Goal: Information Seeking & Learning: Learn about a topic

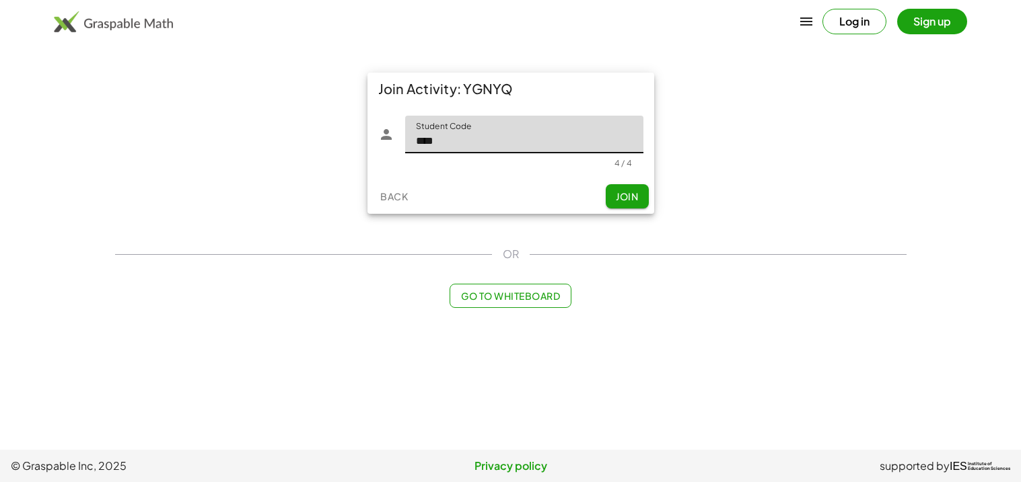
type input "****"
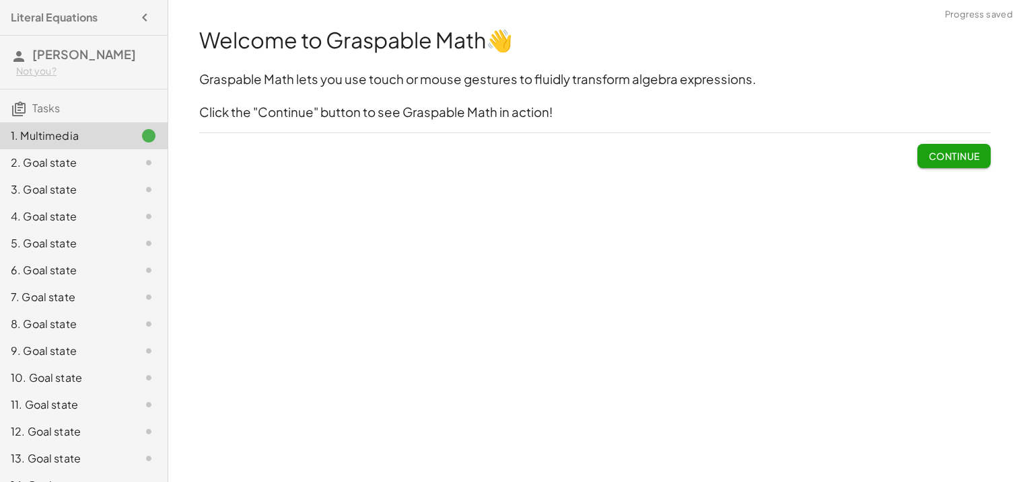
click at [948, 161] on span "Continue" at bounding box center [953, 156] width 51 height 12
click at [0, 0] on div at bounding box center [0, 0] width 0 height 0
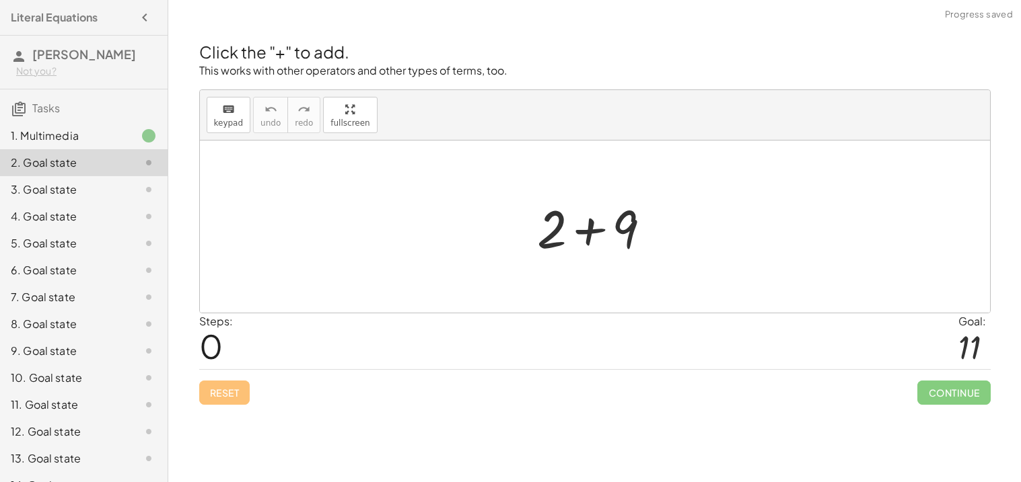
click at [583, 223] on div at bounding box center [599, 226] width 139 height 69
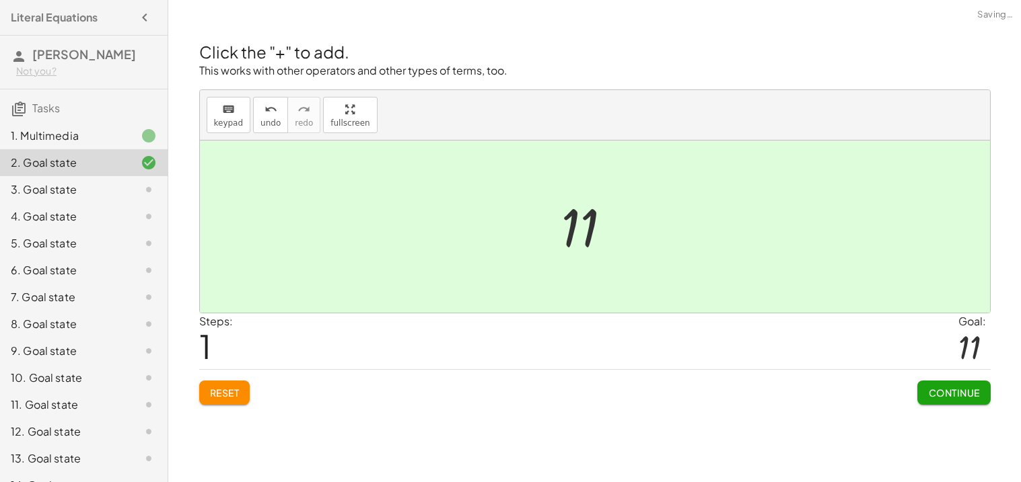
click at [943, 390] on span "Continue" at bounding box center [953, 393] width 51 height 12
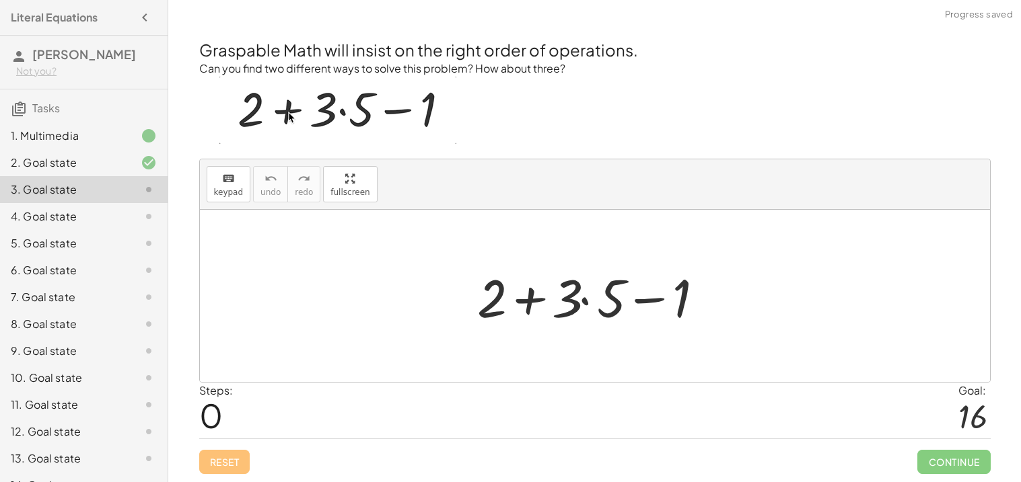
click at [601, 301] on div at bounding box center [599, 296] width 259 height 69
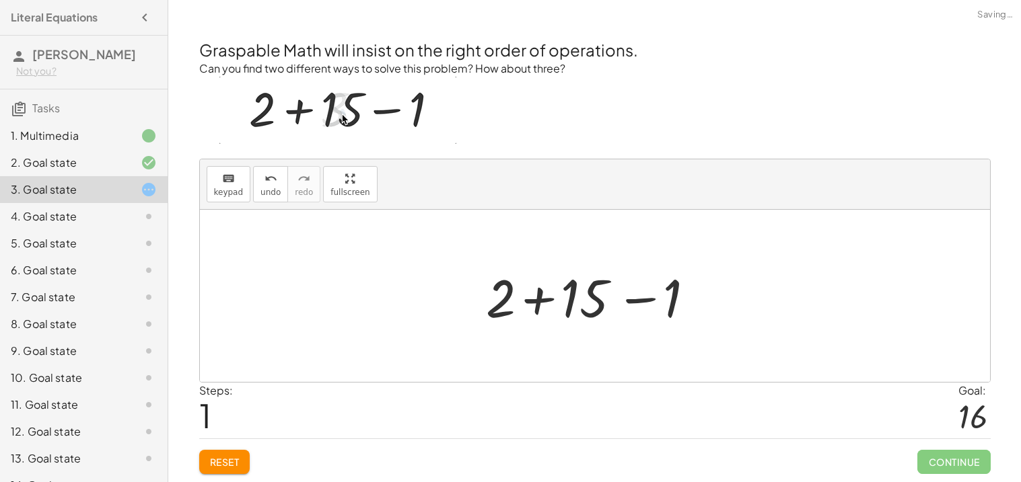
click at [658, 303] on div at bounding box center [600, 296] width 242 height 69
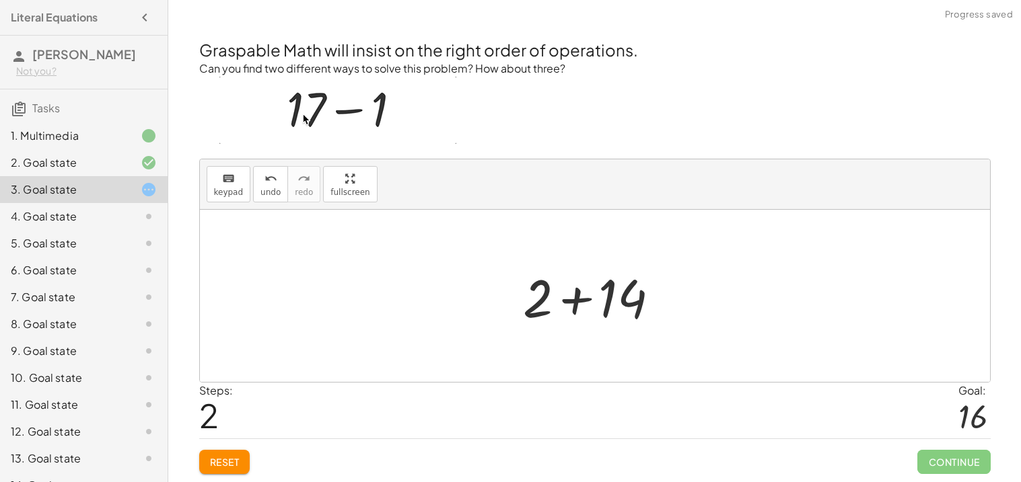
click at [552, 301] on div at bounding box center [600, 296] width 166 height 69
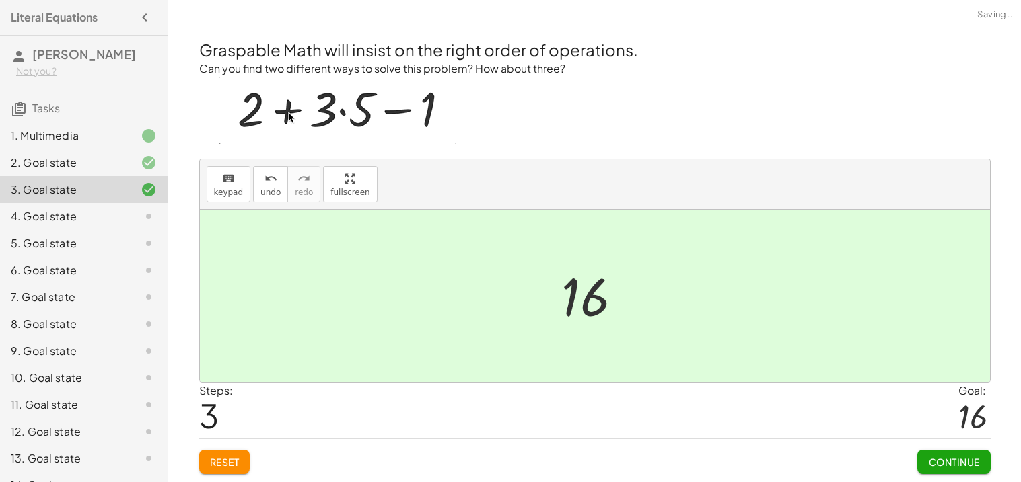
click at [974, 464] on span "Continue" at bounding box center [953, 462] width 51 height 12
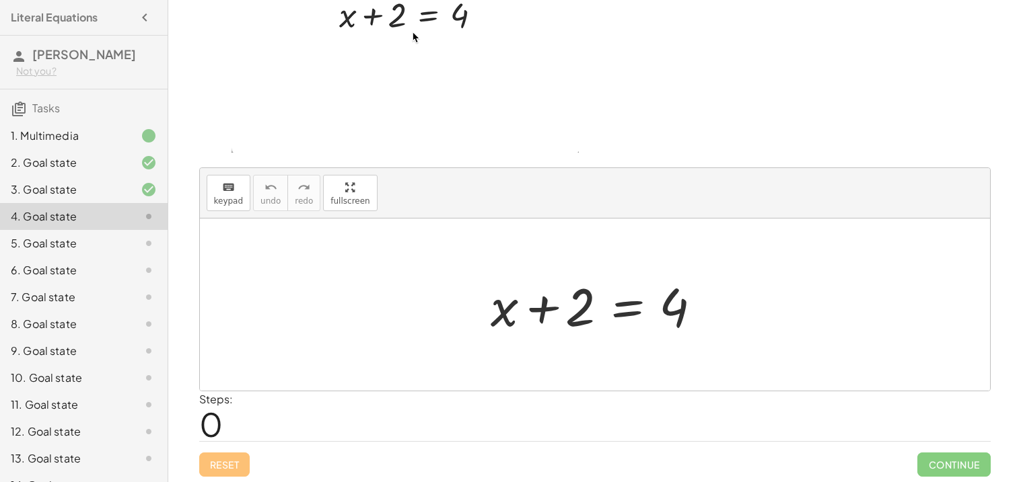
scroll to position [92, 0]
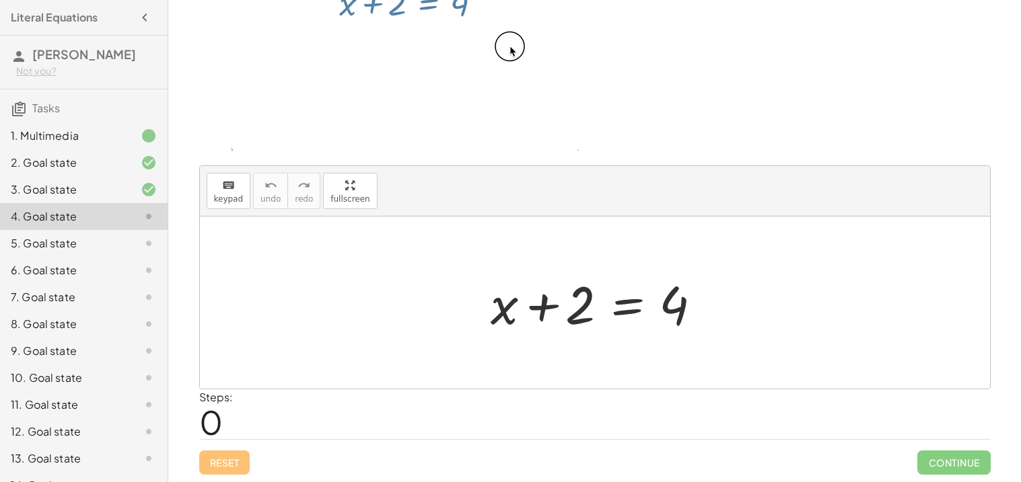
click at [618, 304] on div at bounding box center [600, 302] width 232 height 69
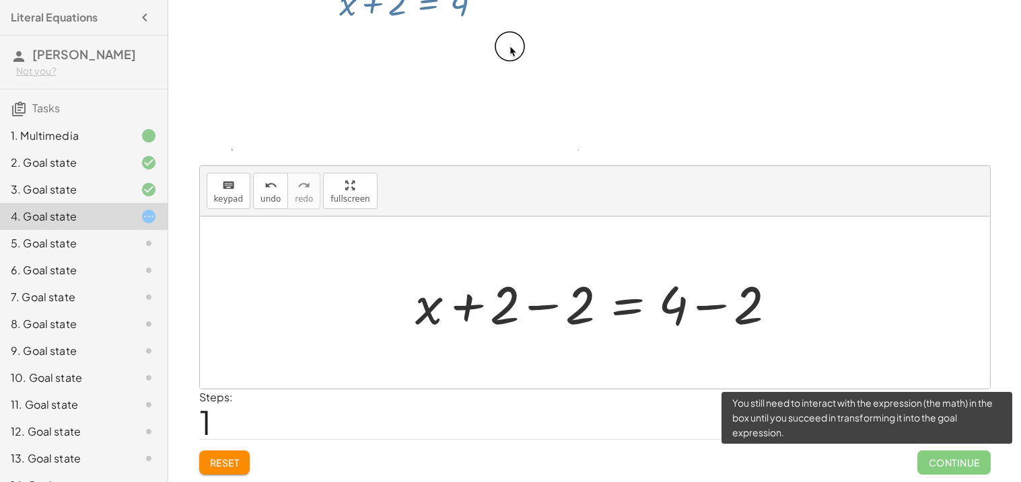
click at [949, 460] on span "Continue" at bounding box center [953, 463] width 73 height 24
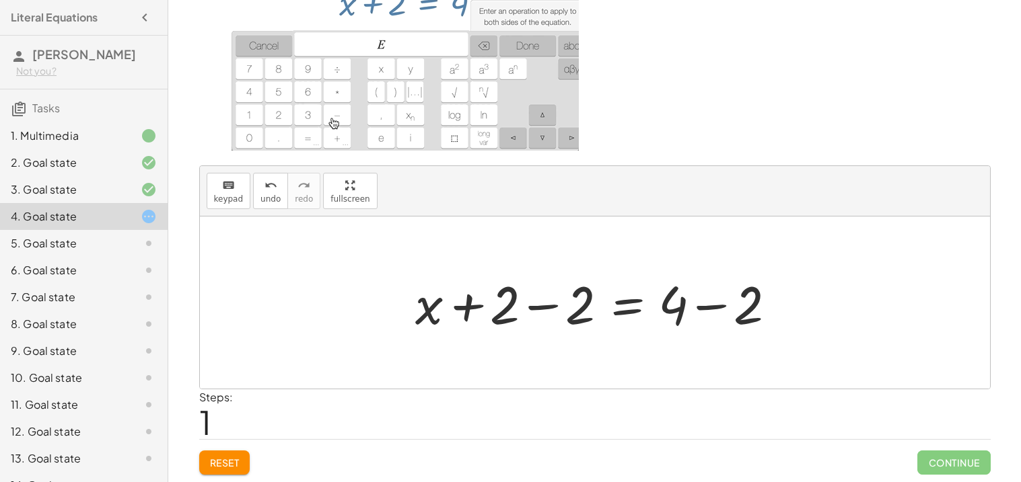
click at [480, 308] on div at bounding box center [599, 302] width 383 height 69
click at [529, 310] on div at bounding box center [599, 302] width 383 height 69
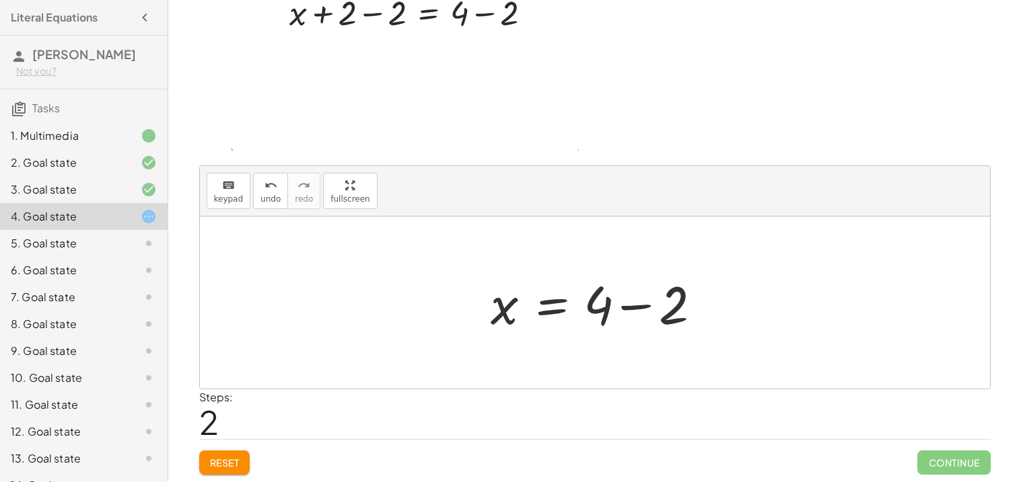
click at [600, 312] on div at bounding box center [600, 302] width 232 height 69
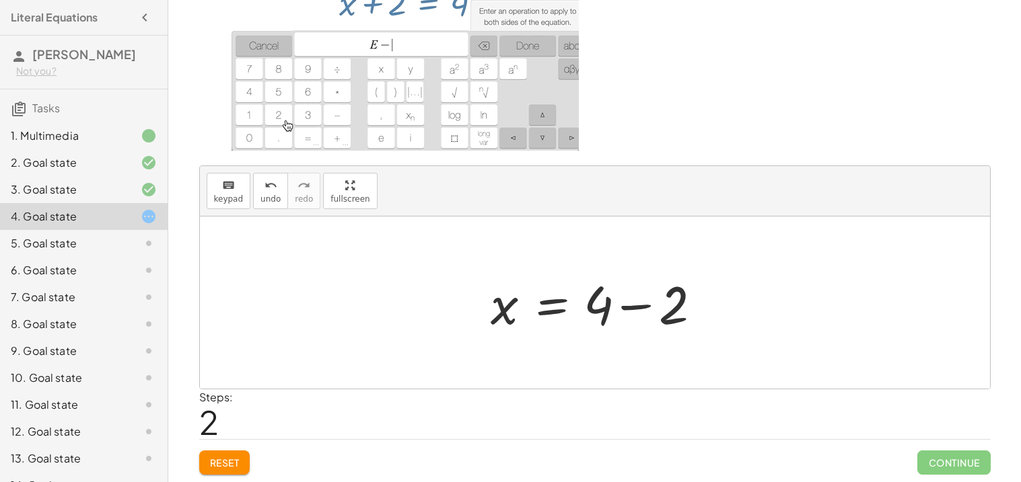
click at [634, 306] on div at bounding box center [600, 302] width 232 height 69
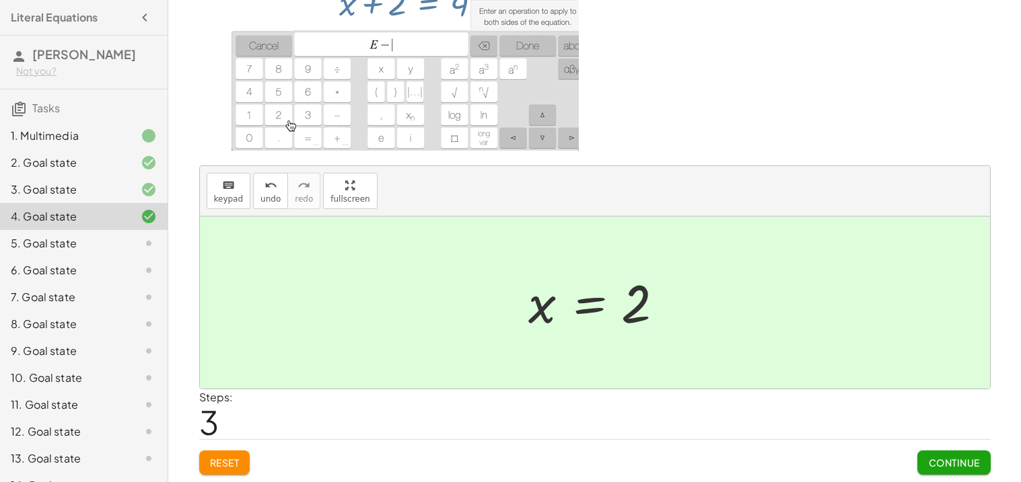
click at [954, 462] on span "Continue" at bounding box center [953, 463] width 51 height 12
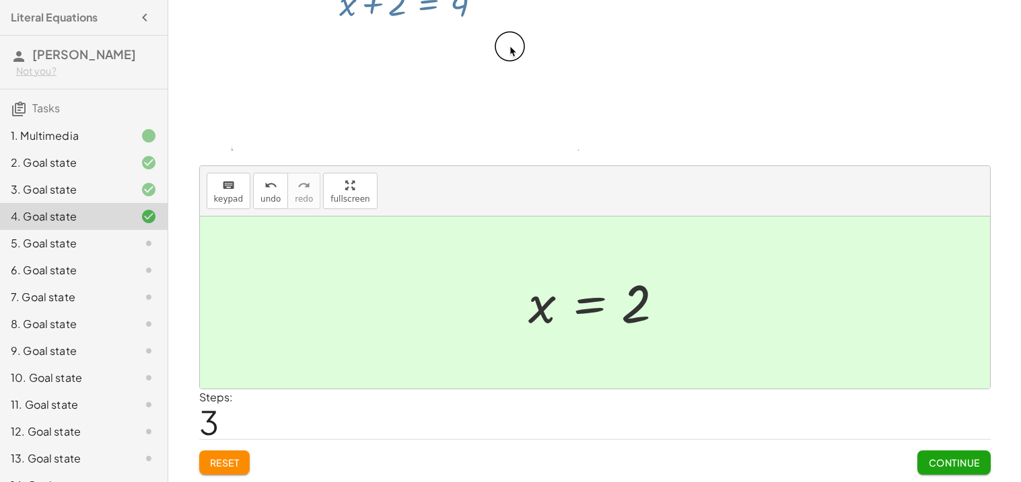
scroll to position [0, 0]
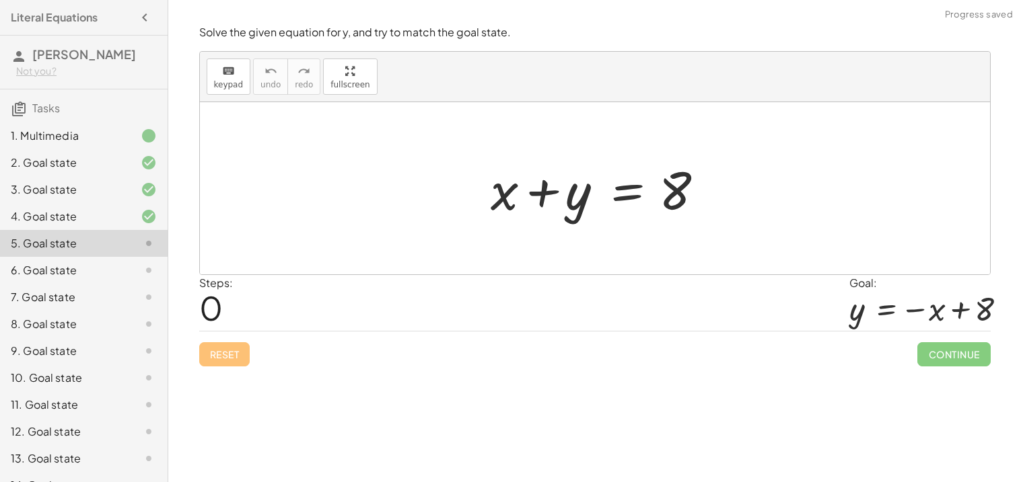
click at [495, 201] on div at bounding box center [600, 188] width 232 height 69
click at [554, 190] on div at bounding box center [600, 188] width 232 height 69
click at [675, 184] on div at bounding box center [600, 188] width 232 height 69
click at [622, 195] on div at bounding box center [600, 188] width 232 height 69
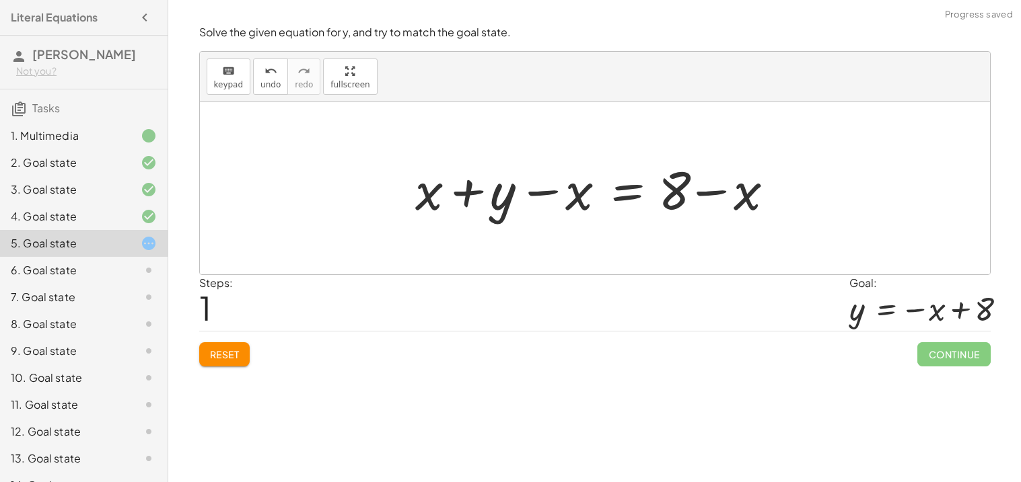
click at [550, 191] on div at bounding box center [599, 188] width 383 height 69
click at [463, 190] on div at bounding box center [599, 188] width 383 height 69
drag, startPoint x: 570, startPoint y: 198, endPoint x: 423, endPoint y: 207, distance: 147.6
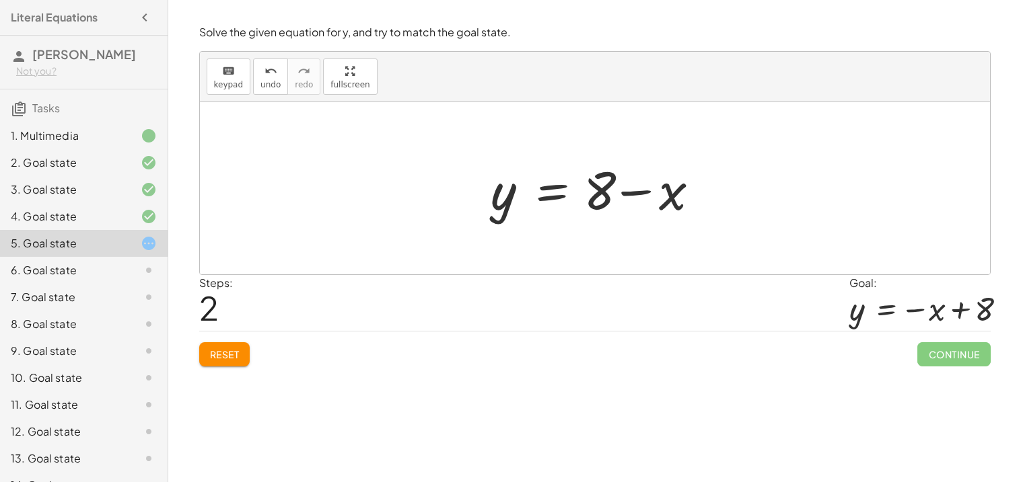
click at [627, 191] on div at bounding box center [600, 188] width 232 height 69
click at [602, 193] on div at bounding box center [600, 188] width 232 height 69
click at [550, 196] on div at bounding box center [600, 188] width 232 height 69
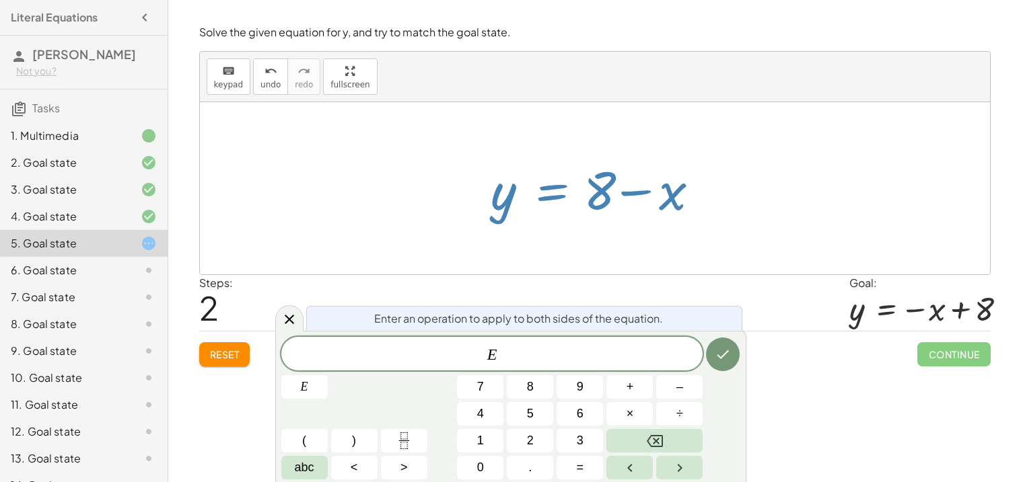
click at [721, 281] on div "Steps: 2 Goal: y = − x + 8" at bounding box center [594, 303] width 791 height 56
click at [521, 359] on span "E" at bounding box center [492, 355] width 422 height 19
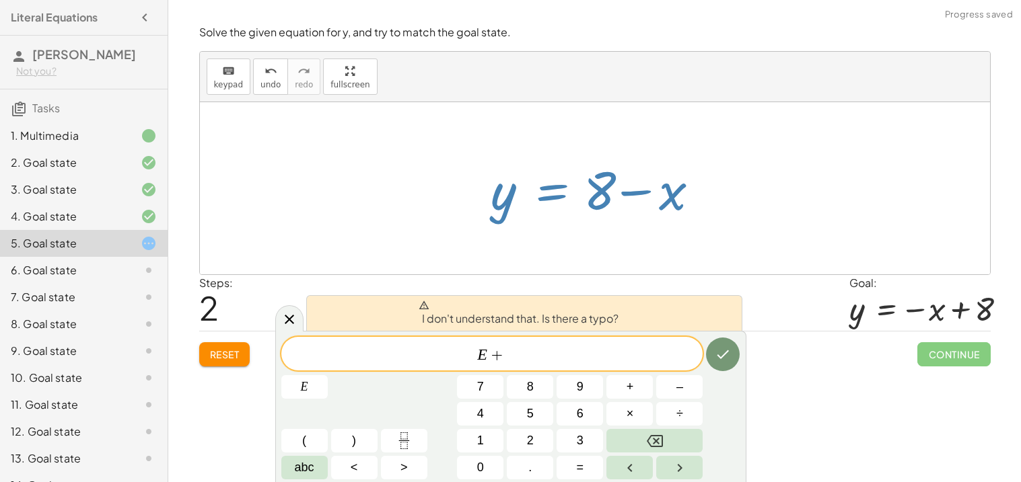
click at [716, 281] on div "Steps: 2 Goal: y = − x + 8" at bounding box center [594, 303] width 791 height 56
click at [716, 358] on icon "Done" at bounding box center [723, 355] width 16 height 16
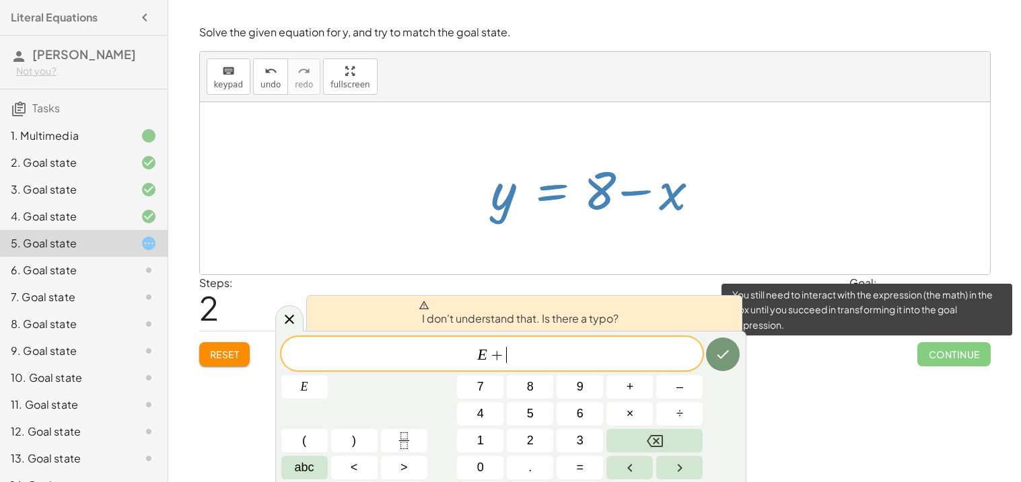
click at [956, 362] on span "Continue" at bounding box center [953, 354] width 73 height 24
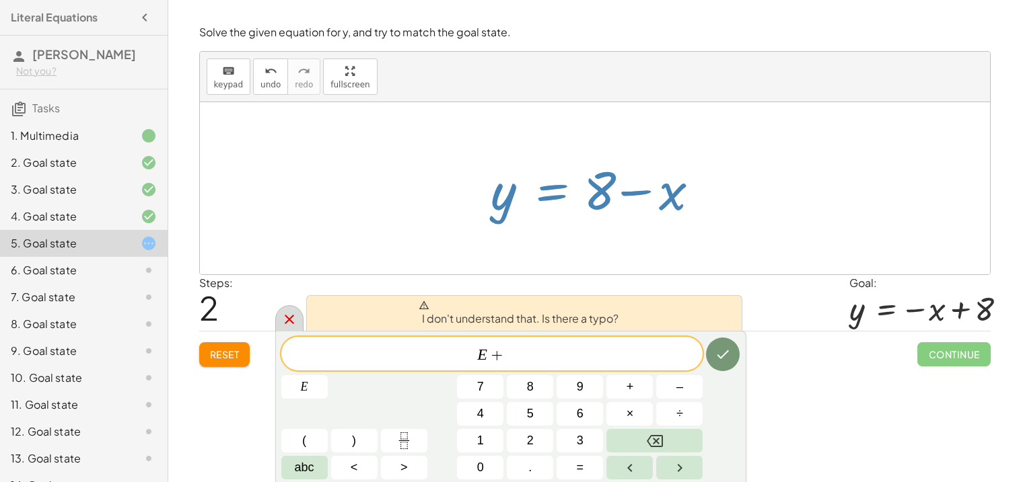
click at [286, 310] on div at bounding box center [289, 318] width 28 height 26
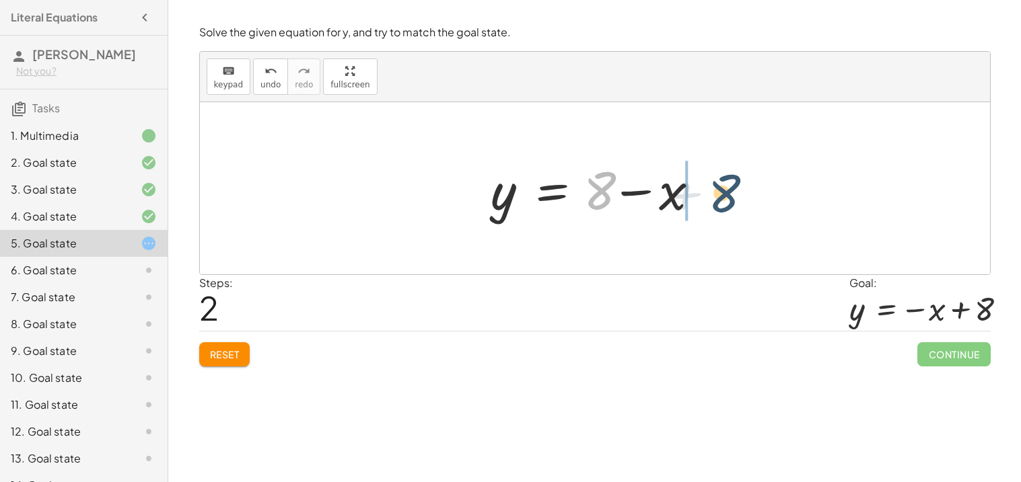
drag, startPoint x: 597, startPoint y: 188, endPoint x: 738, endPoint y: 189, distance: 140.6
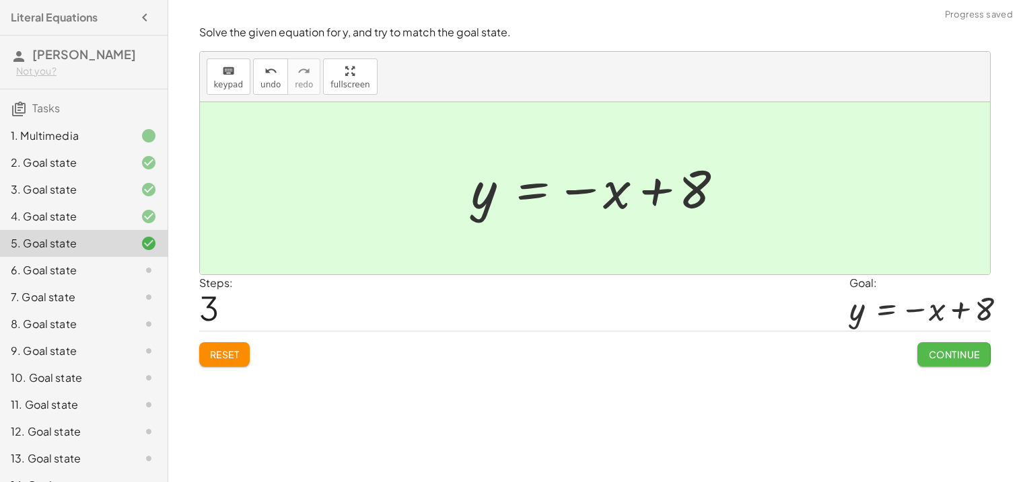
click at [964, 358] on span "Continue" at bounding box center [953, 355] width 51 height 12
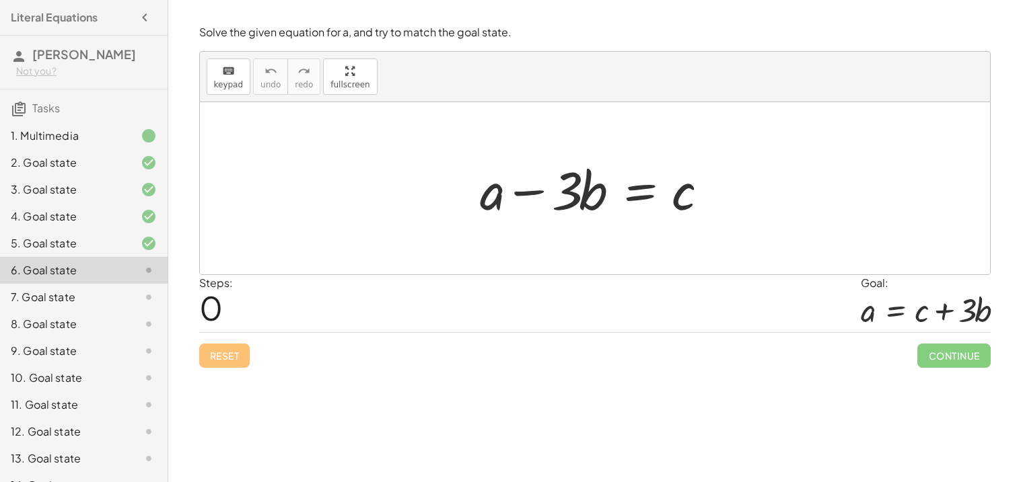
click at [658, 190] on div at bounding box center [599, 188] width 253 height 69
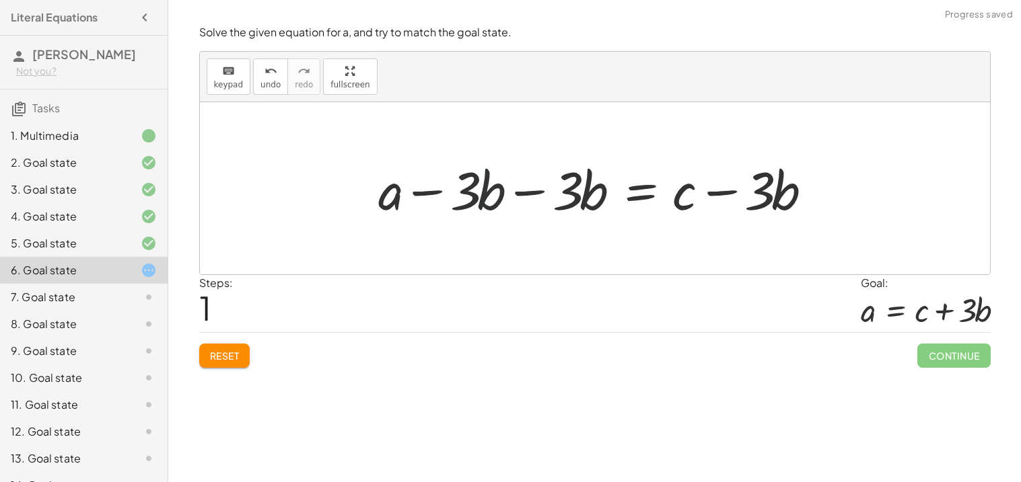
click at [492, 194] on div at bounding box center [600, 188] width 458 height 69
click at [544, 192] on div at bounding box center [600, 188] width 458 height 69
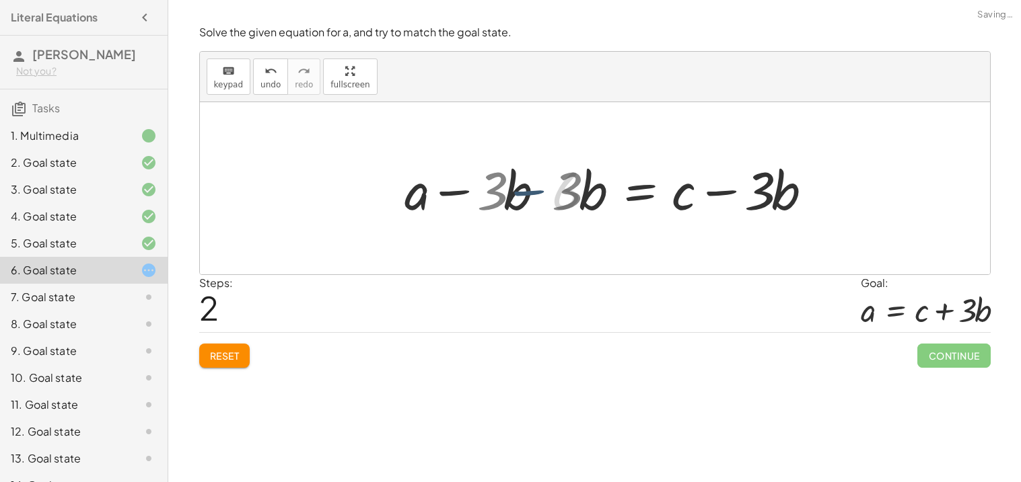
click at [532, 191] on div at bounding box center [650, 188] width 355 height 69
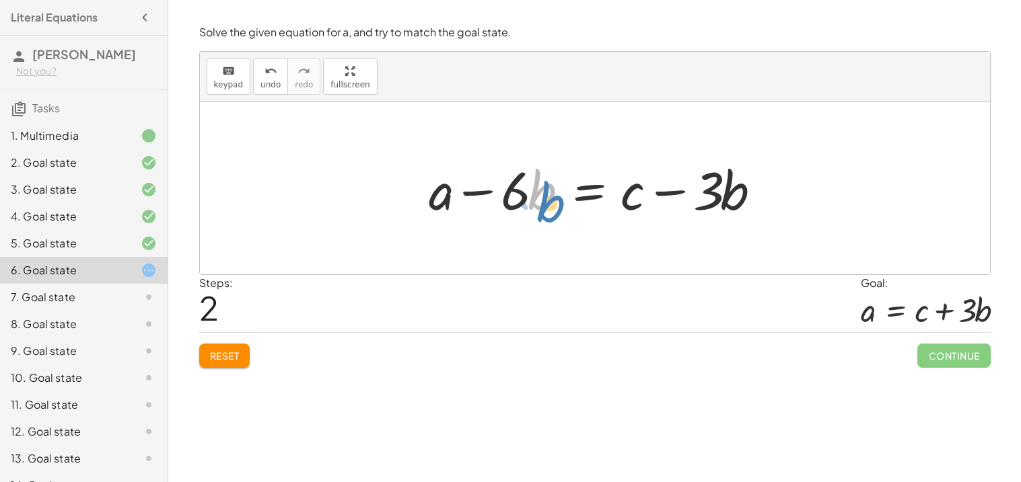
drag, startPoint x: 531, startPoint y: 193, endPoint x: 534, endPoint y: 205, distance: 12.6
click at [534, 205] on div at bounding box center [599, 188] width 355 height 69
drag, startPoint x: 508, startPoint y: 195, endPoint x: 682, endPoint y: 181, distance: 174.8
click at [682, 181] on div at bounding box center [599, 188] width 355 height 69
drag, startPoint x: 468, startPoint y: 188, endPoint x: 510, endPoint y: 245, distance: 70.8
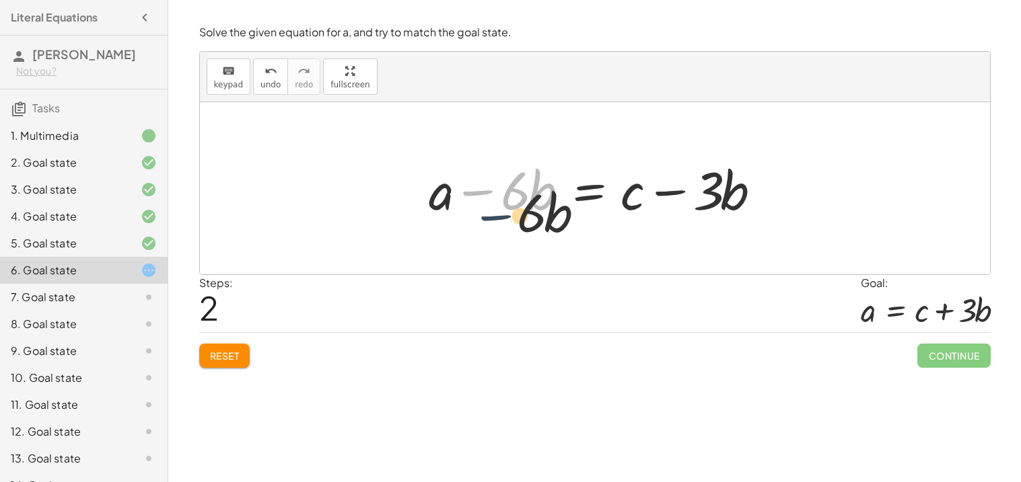
click at [510, 245] on div "+ a − · 3 · b = c + a − · 3 · b − · 3 · b = + c − · 3 · b − · 6 · b + a − · b =…" at bounding box center [595, 188] width 790 height 172
drag, startPoint x: 477, startPoint y: 187, endPoint x: 668, endPoint y: 186, distance: 191.1
click at [668, 186] on div at bounding box center [599, 188] width 355 height 69
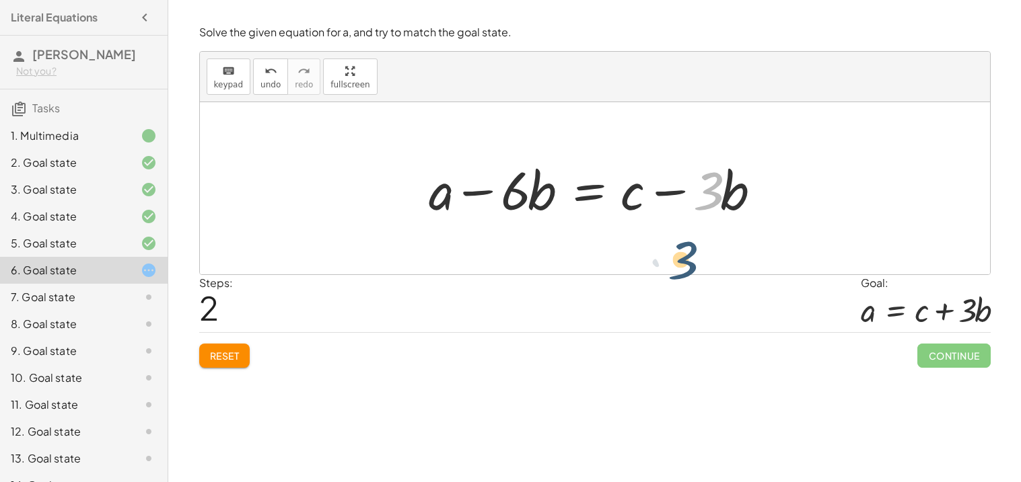
drag, startPoint x: 704, startPoint y: 194, endPoint x: 678, endPoint y: 263, distance: 74.1
click at [224, 341] on div "Reset Continue" at bounding box center [594, 350] width 791 height 36
click at [225, 345] on button "Reset" at bounding box center [224, 356] width 51 height 24
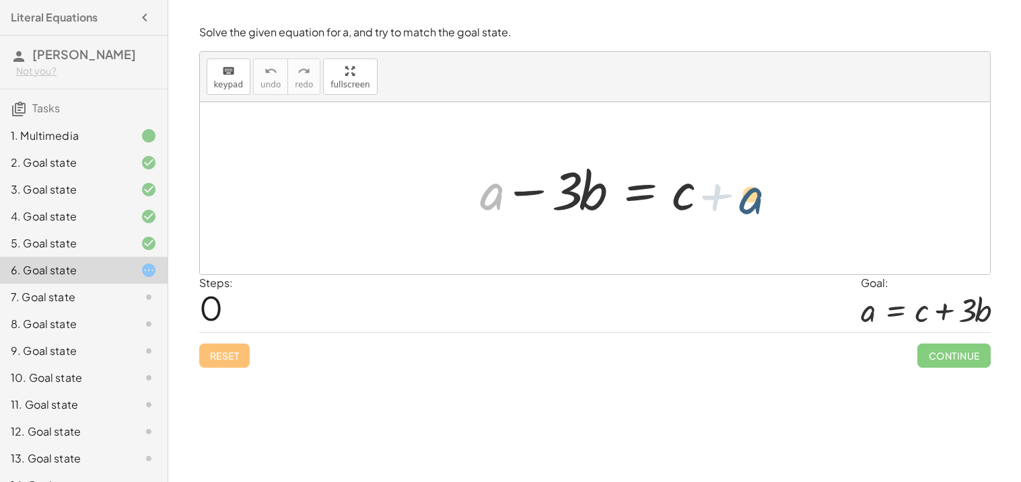
drag, startPoint x: 498, startPoint y: 195, endPoint x: 781, endPoint y: 196, distance: 283.3
drag, startPoint x: 495, startPoint y: 195, endPoint x: 724, endPoint y: 196, distance: 229.4
click at [724, 196] on div at bounding box center [599, 188] width 253 height 69
drag, startPoint x: 674, startPoint y: 207, endPoint x: 550, endPoint y: 149, distance: 136.4
click at [550, 149] on div "c + a − · 3 · b = c" at bounding box center [595, 188] width 790 height 172
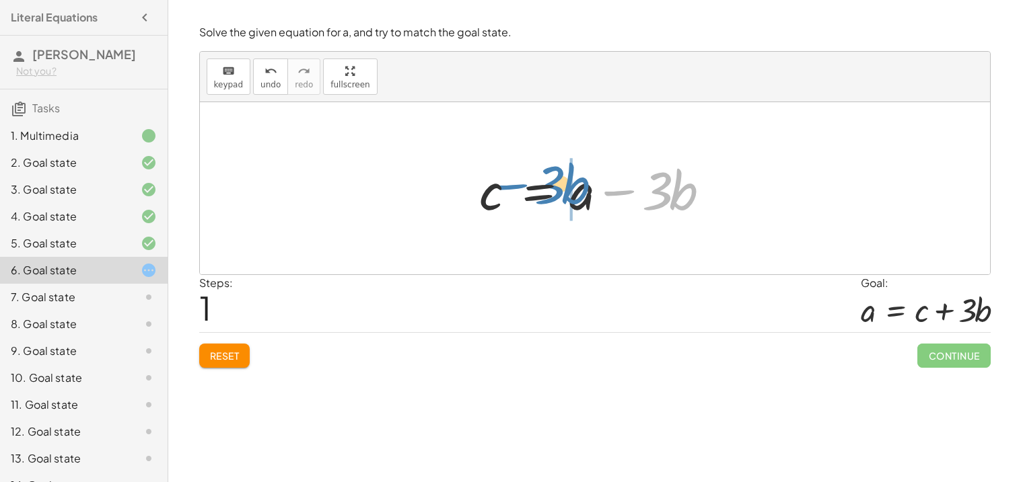
drag, startPoint x: 624, startPoint y: 193, endPoint x: 521, endPoint y: 189, distance: 103.0
click at [521, 189] on div at bounding box center [599, 188] width 253 height 69
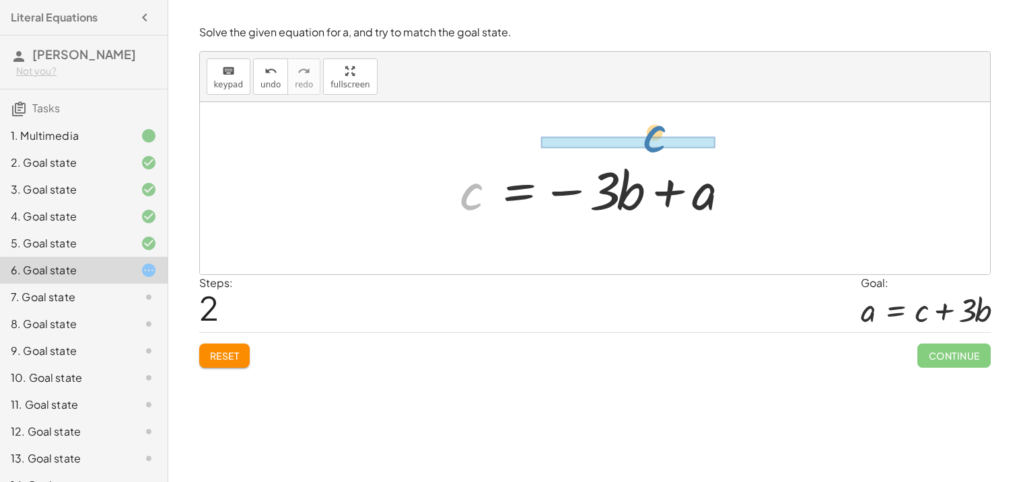
drag, startPoint x: 456, startPoint y: 207, endPoint x: 639, endPoint y: 148, distance: 192.4
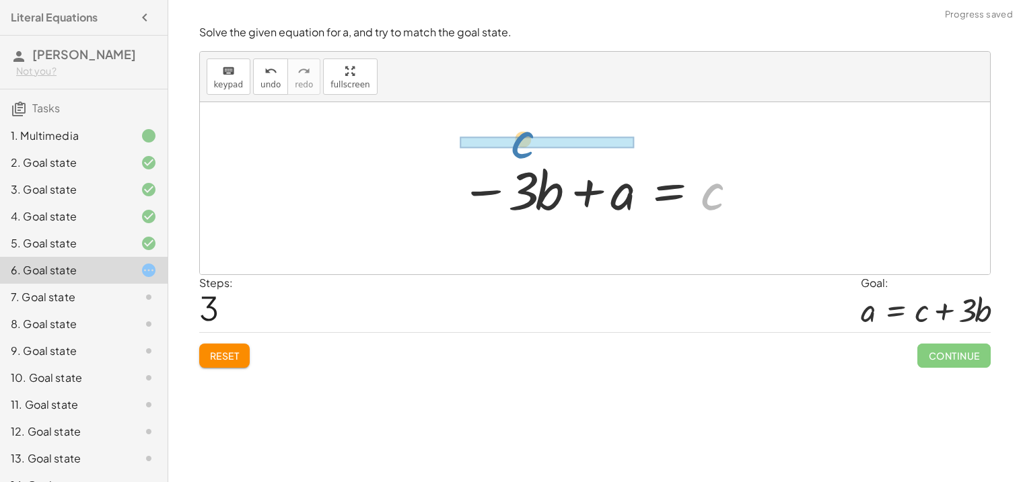
drag, startPoint x: 705, startPoint y: 201, endPoint x: 519, endPoint y: 148, distance: 193.8
click at [519, 148] on div "+ a − · 3 · b = c c = + a − · 3 · b c = − · 3 · b + a c + a − · 3 · b = c" at bounding box center [595, 188] width 790 height 172
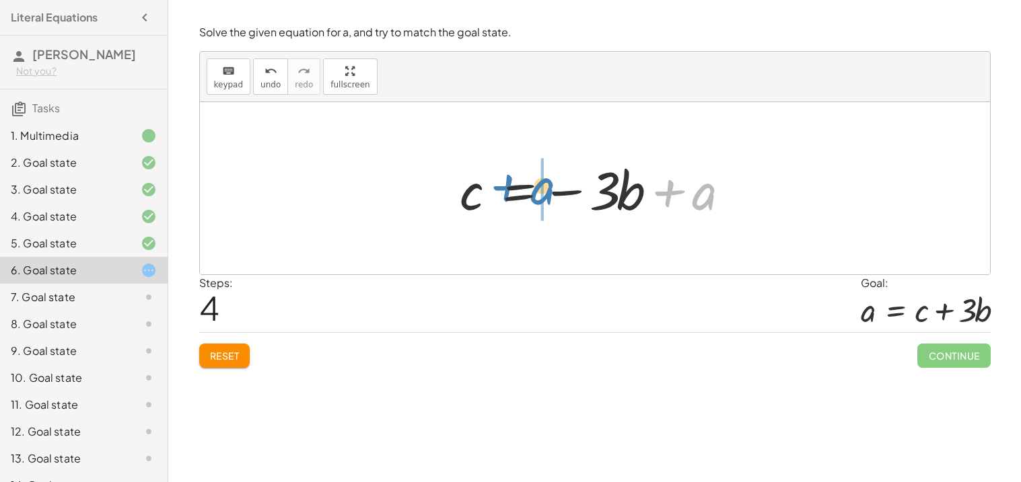
drag, startPoint x: 707, startPoint y: 205, endPoint x: 560, endPoint y: 201, distance: 146.8
click at [560, 201] on div at bounding box center [599, 188] width 293 height 69
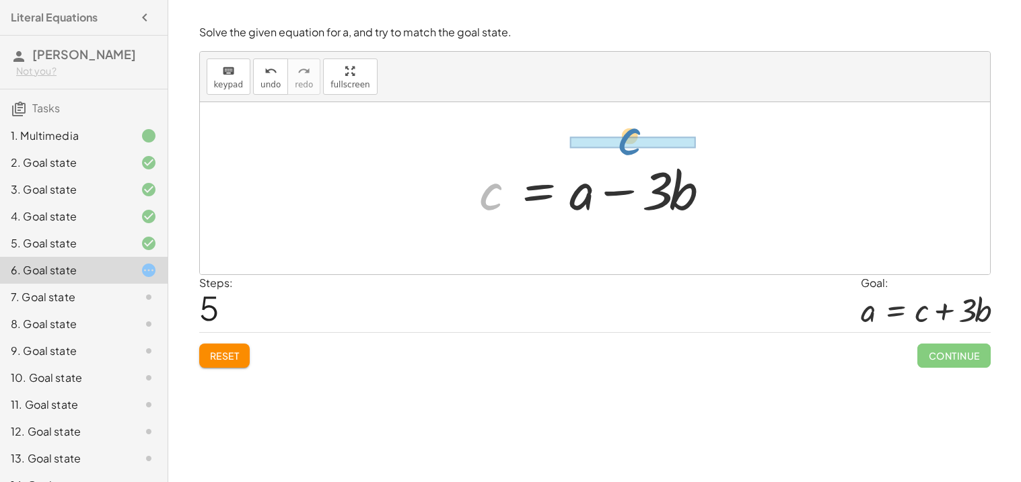
drag, startPoint x: 491, startPoint y: 195, endPoint x: 628, endPoint y: 141, distance: 147.1
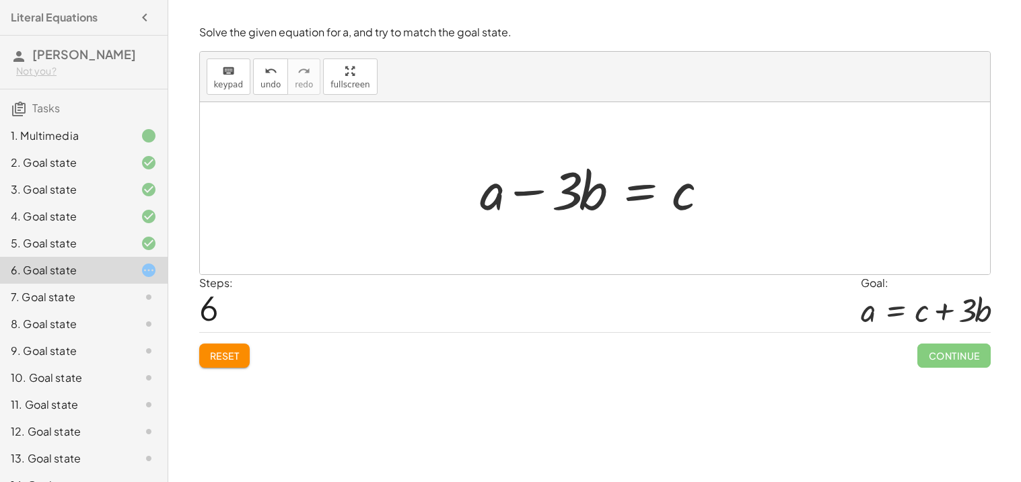
click at [226, 340] on div "Reset Continue" at bounding box center [594, 350] width 791 height 36
click at [229, 347] on button "Reset" at bounding box center [224, 356] width 51 height 24
drag, startPoint x: 684, startPoint y: 186, endPoint x: 488, endPoint y: 130, distance: 203.6
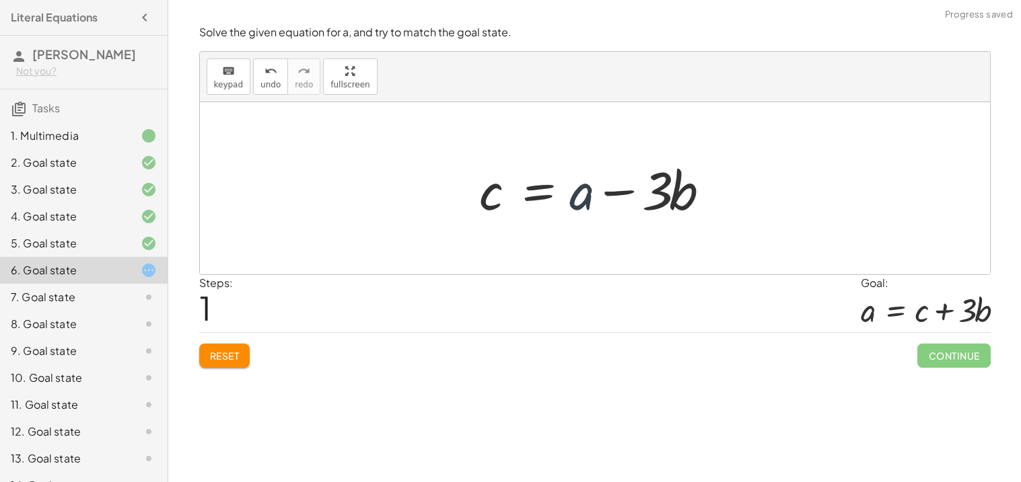
drag, startPoint x: 593, startPoint y: 203, endPoint x: 581, endPoint y: 194, distance: 14.9
click at [581, 194] on div at bounding box center [599, 188] width 253 height 69
drag, startPoint x: 581, startPoint y: 194, endPoint x: 441, endPoint y: 190, distance: 140.0
drag, startPoint x: 588, startPoint y: 195, endPoint x: 420, endPoint y: 196, distance: 168.2
drag, startPoint x: 618, startPoint y: 187, endPoint x: 423, endPoint y: 191, distance: 195.8
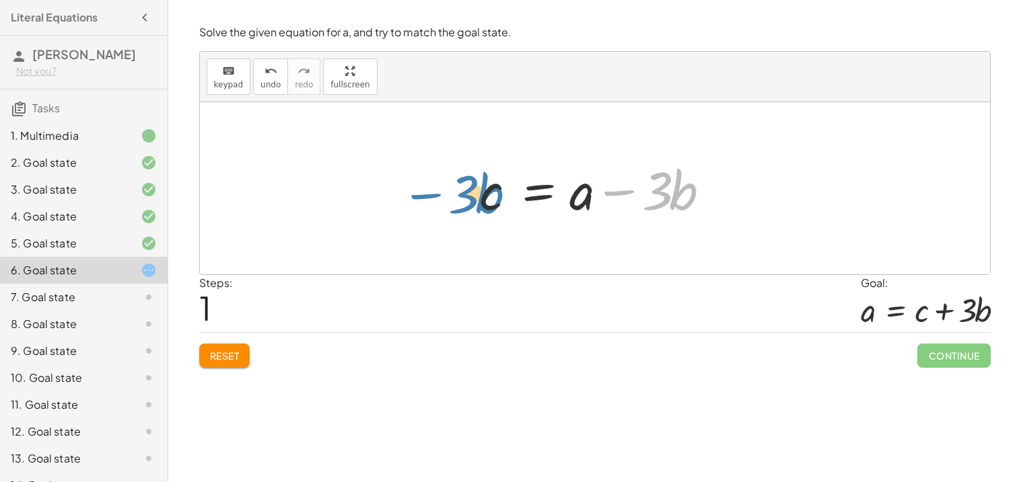
click at [423, 191] on div "+ a − · 3 · b = c − · 3 · b + a − · 3 · b = c" at bounding box center [595, 188] width 790 height 172
click at [246, 355] on button "Reset" at bounding box center [224, 356] width 51 height 24
